Goal: Task Accomplishment & Management: Complete application form

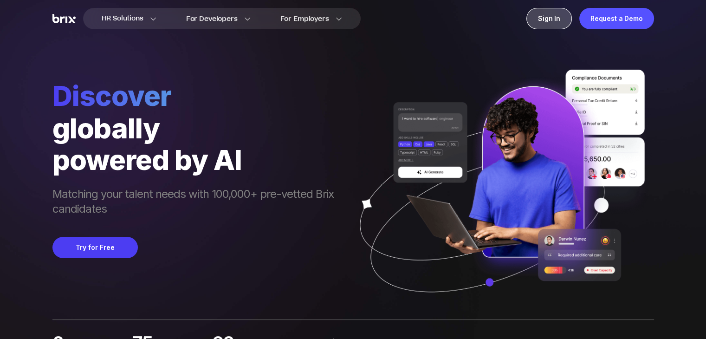
click at [552, 23] on div "Sign In" at bounding box center [548, 18] width 45 height 21
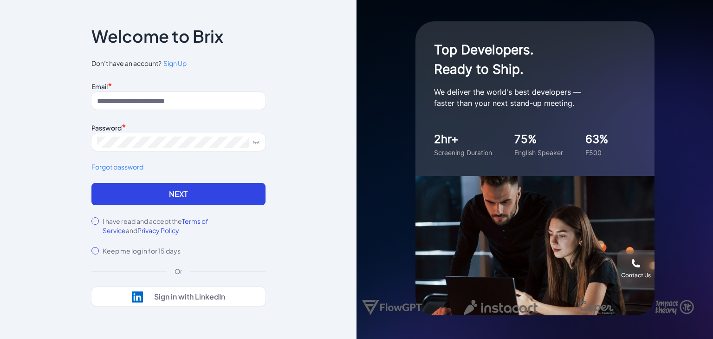
click at [175, 67] on span "Sign Up" at bounding box center [174, 63] width 23 height 8
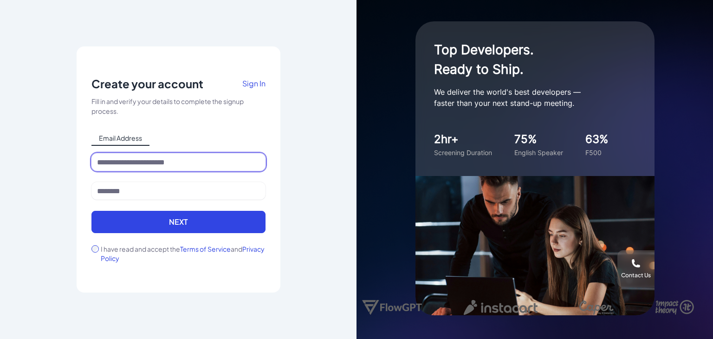
click at [159, 165] on input at bounding box center [178, 162] width 174 height 18
type input "**********"
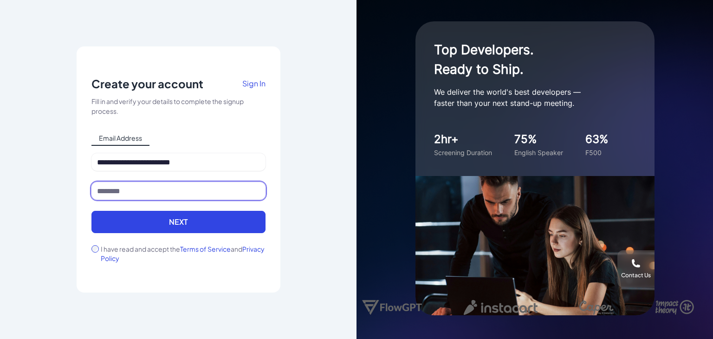
click at [165, 190] on input at bounding box center [178, 191] width 174 height 18
type input "**********"
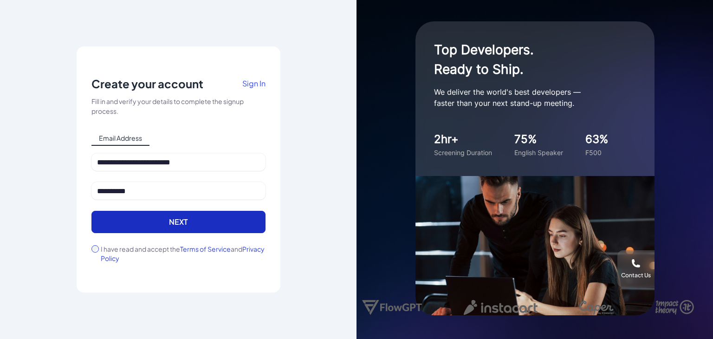
click at [141, 218] on button "Next" at bounding box center [178, 222] width 174 height 22
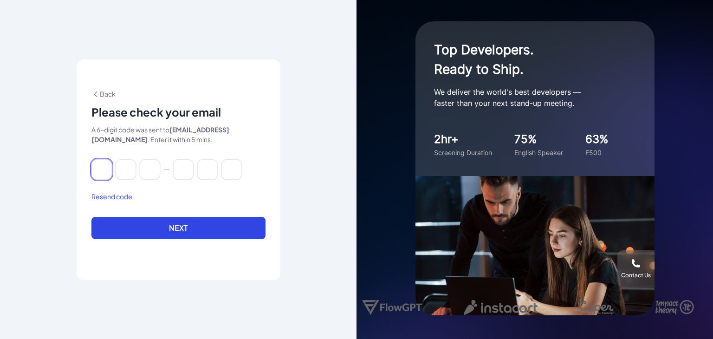
click at [105, 169] on input at bounding box center [101, 169] width 20 height 20
type input "*"
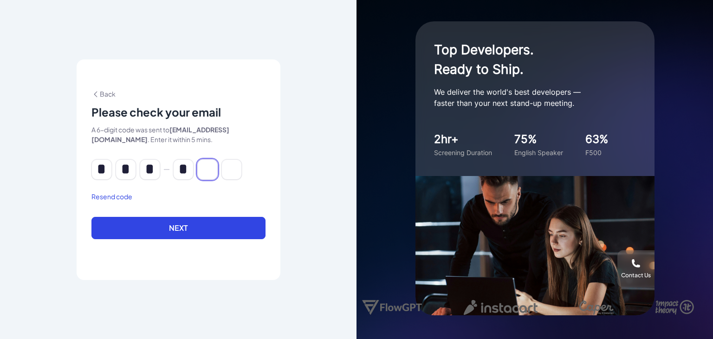
type input "*"
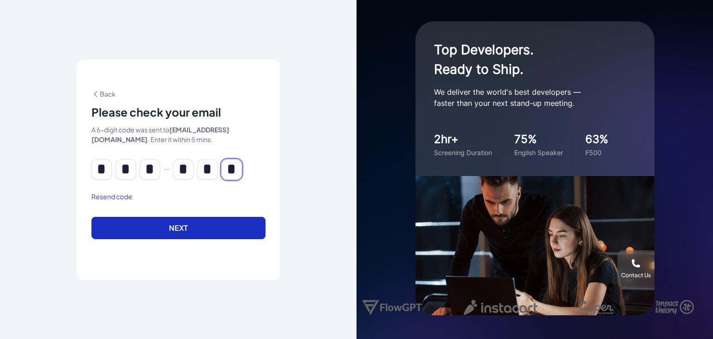
type input "*"
click at [124, 220] on button "Next" at bounding box center [178, 228] width 174 height 22
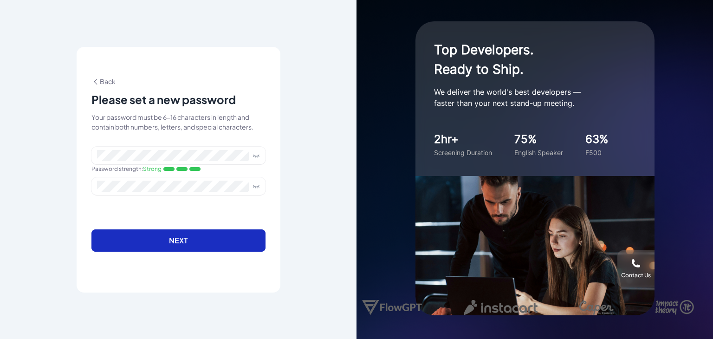
click at [133, 239] on button "Next" at bounding box center [178, 240] width 174 height 22
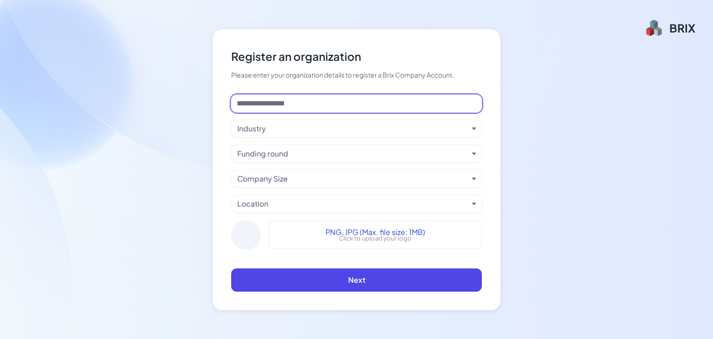
click at [437, 105] on input at bounding box center [356, 104] width 251 height 18
